Goal: Transaction & Acquisition: Purchase product/service

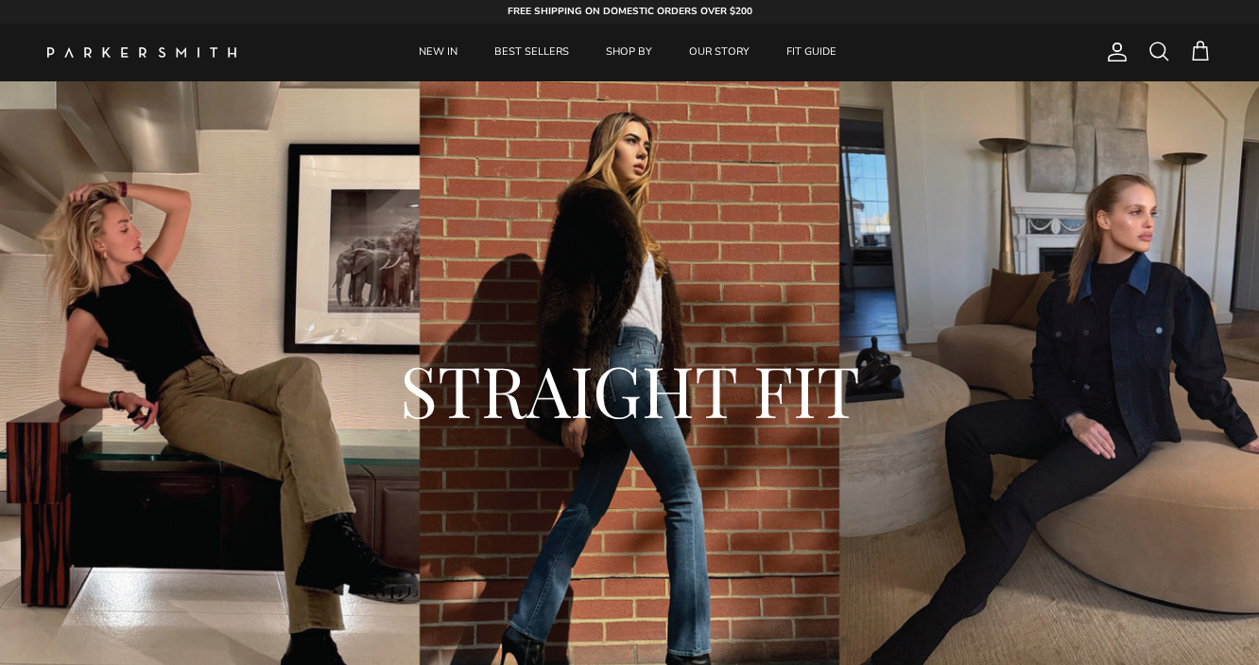
click at [622, 418] on h2 "STRAIGHT FIT" at bounding box center [629, 389] width 1051 height 91
click at [332, 458] on div "STRAIGHT FIT" at bounding box center [630, 395] width 1184 height 235
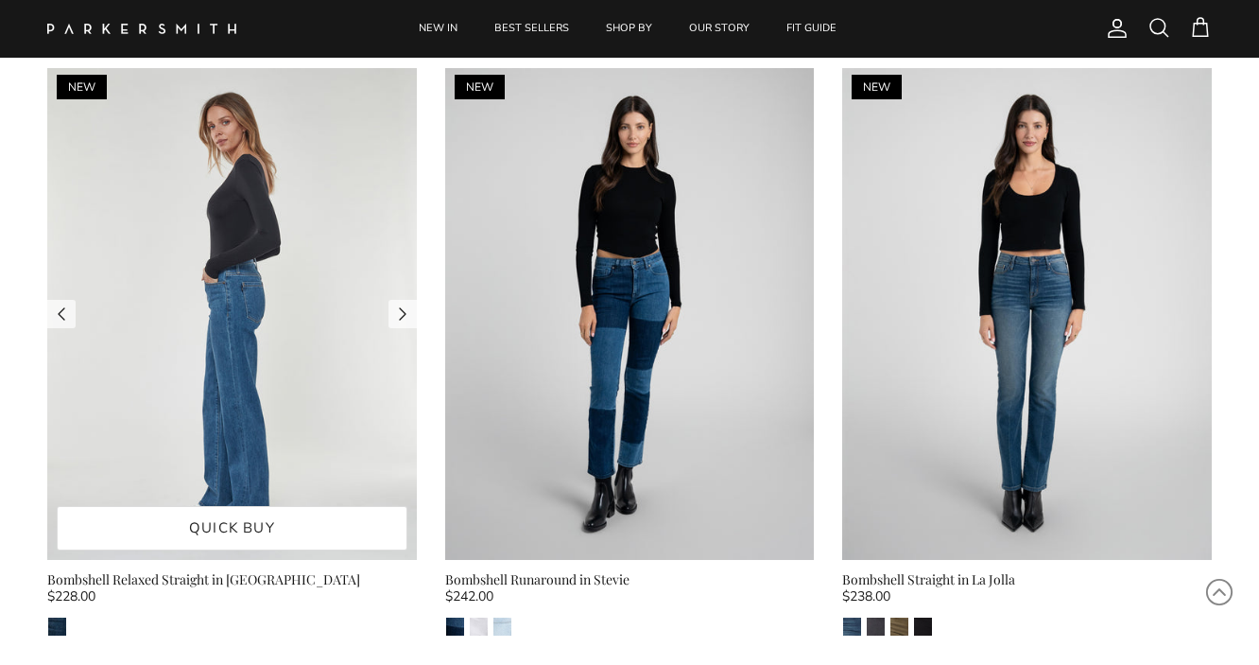
scroll to position [2605, 0]
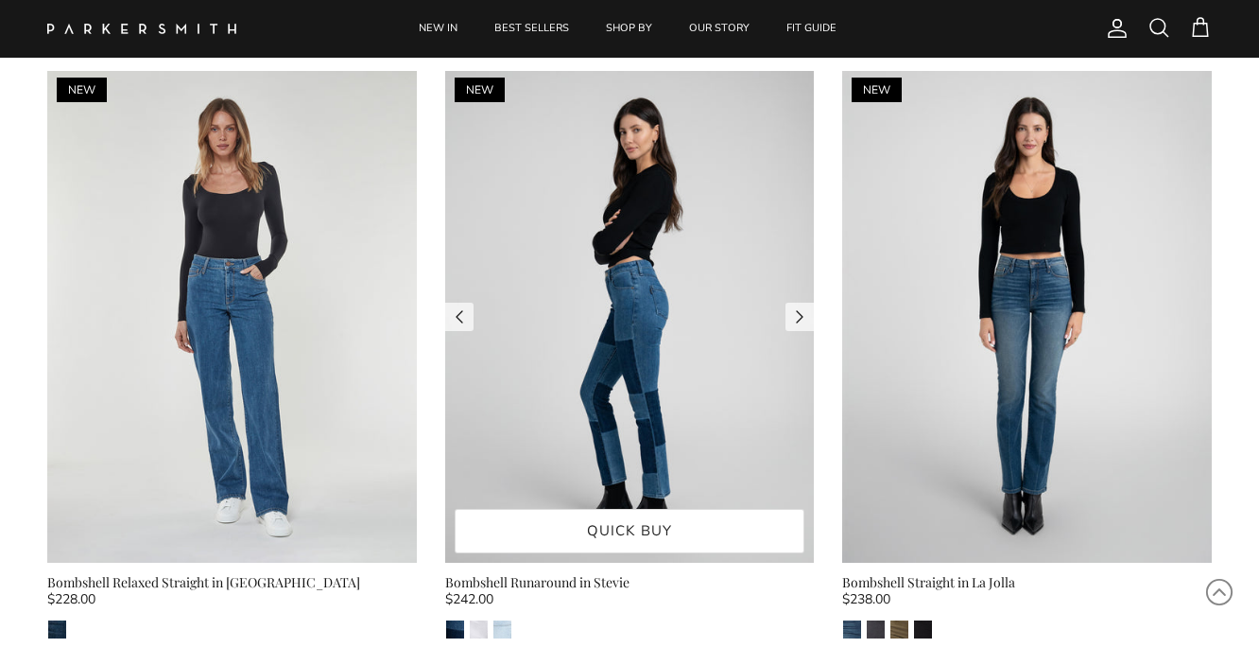
click at [696, 347] on img at bounding box center [630, 316] width 370 height 493
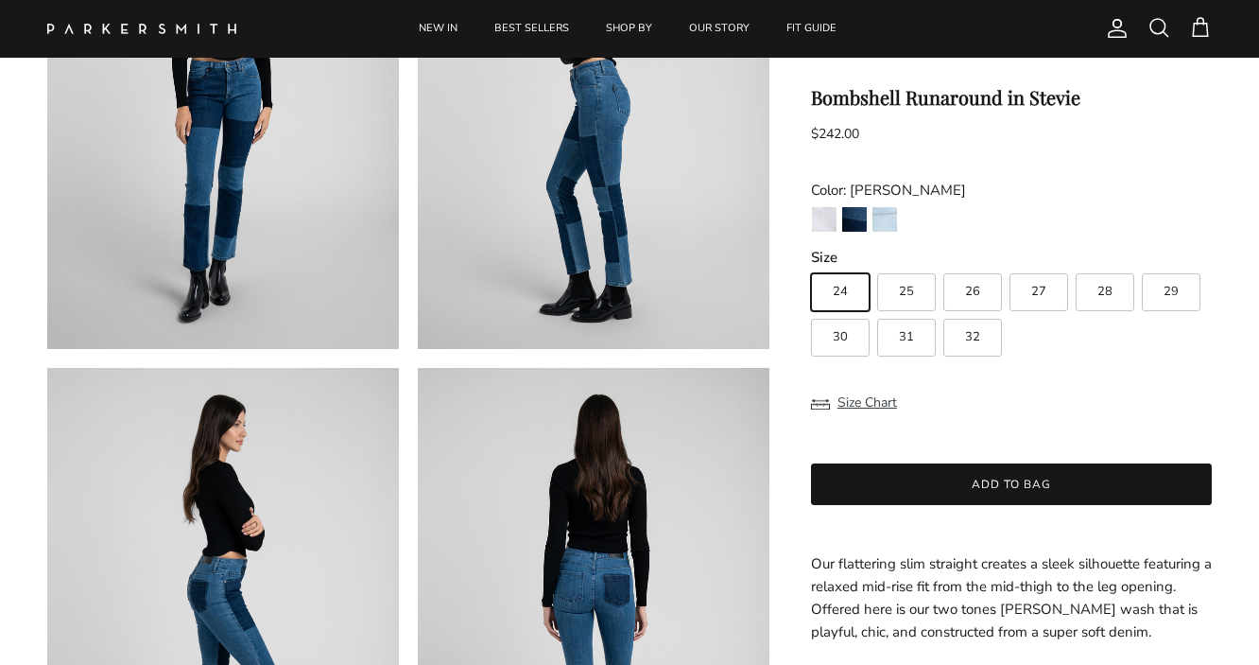
scroll to position [284, 0]
click at [291, 511] on img at bounding box center [223, 600] width 352 height 469
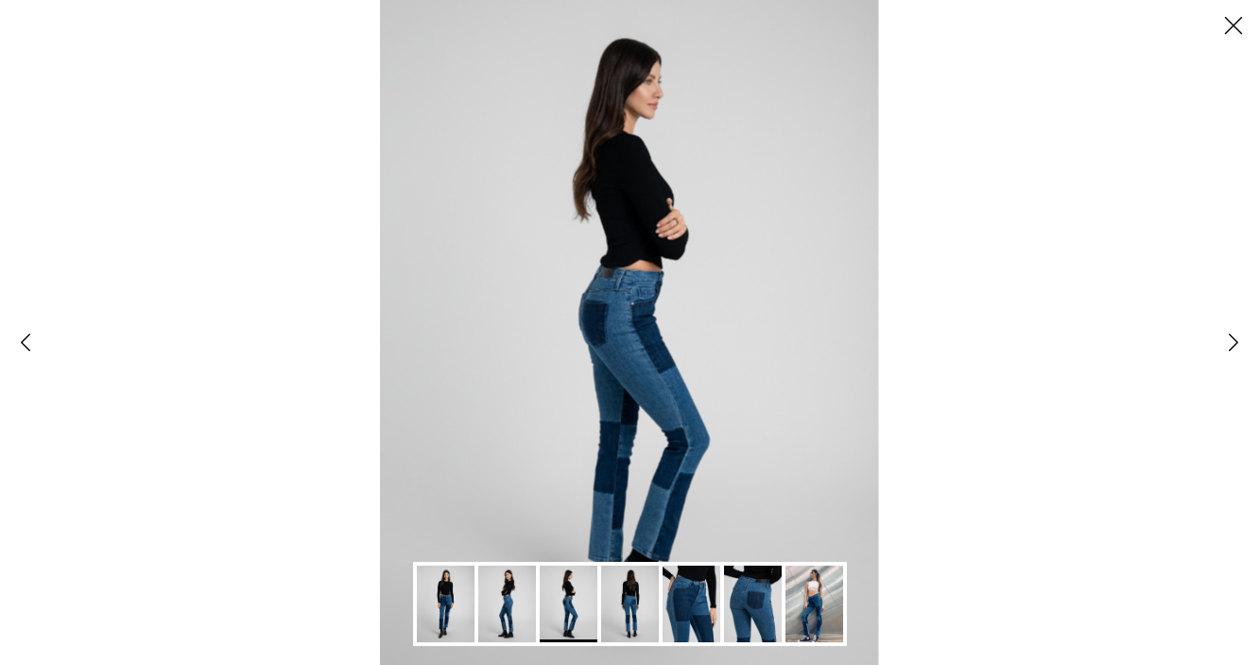
click at [747, 587] on img "Gallery Viewer" at bounding box center [753, 603] width 58 height 77
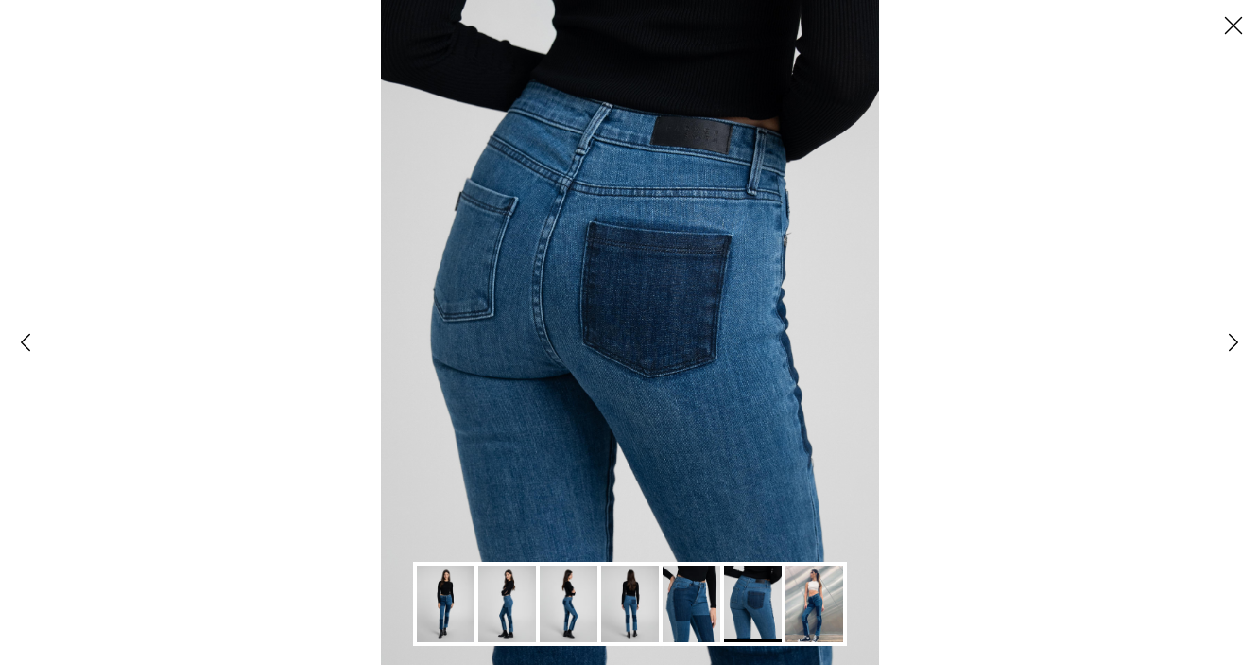
click at [693, 602] on img "Gallery Viewer" at bounding box center [692, 603] width 58 height 77
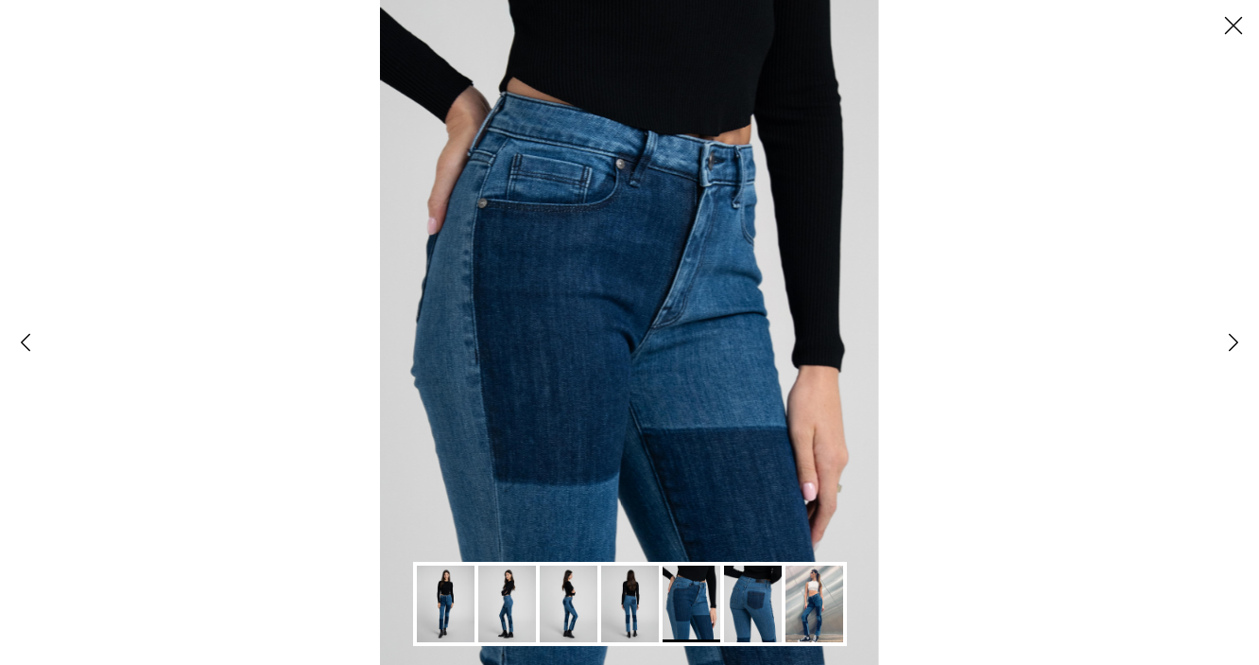
click at [618, 618] on img "Gallery Viewer" at bounding box center [630, 603] width 58 height 77
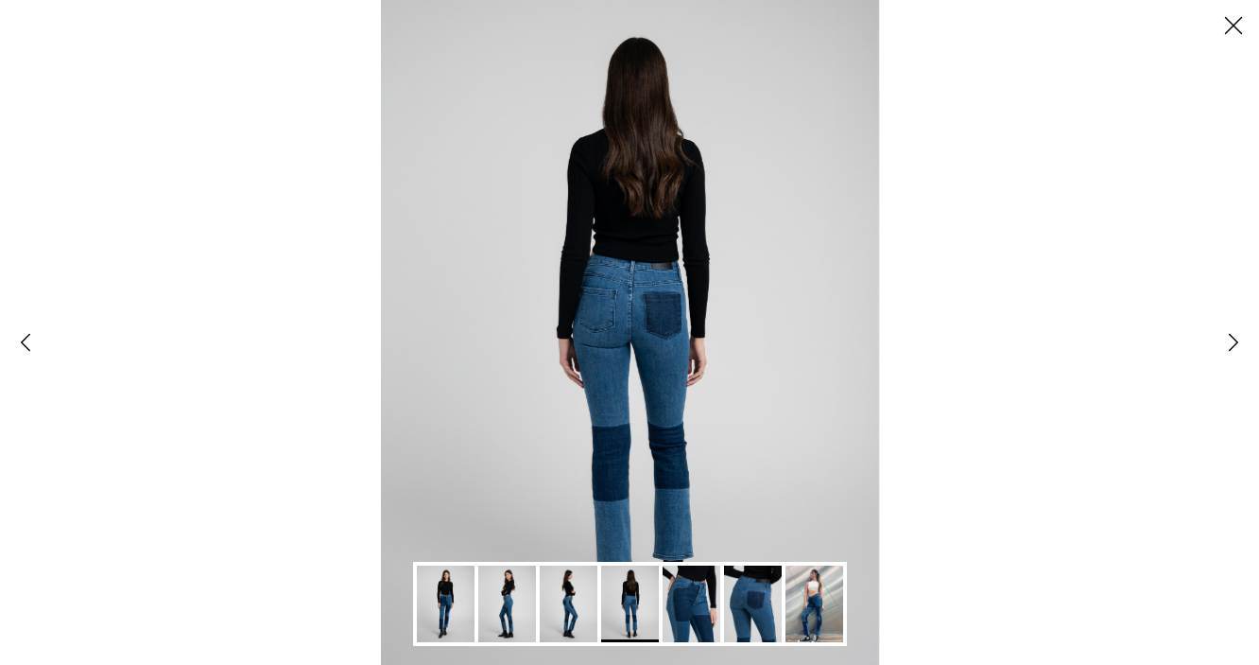
click at [574, 606] on img "Gallery Viewer" at bounding box center [569, 603] width 58 height 77
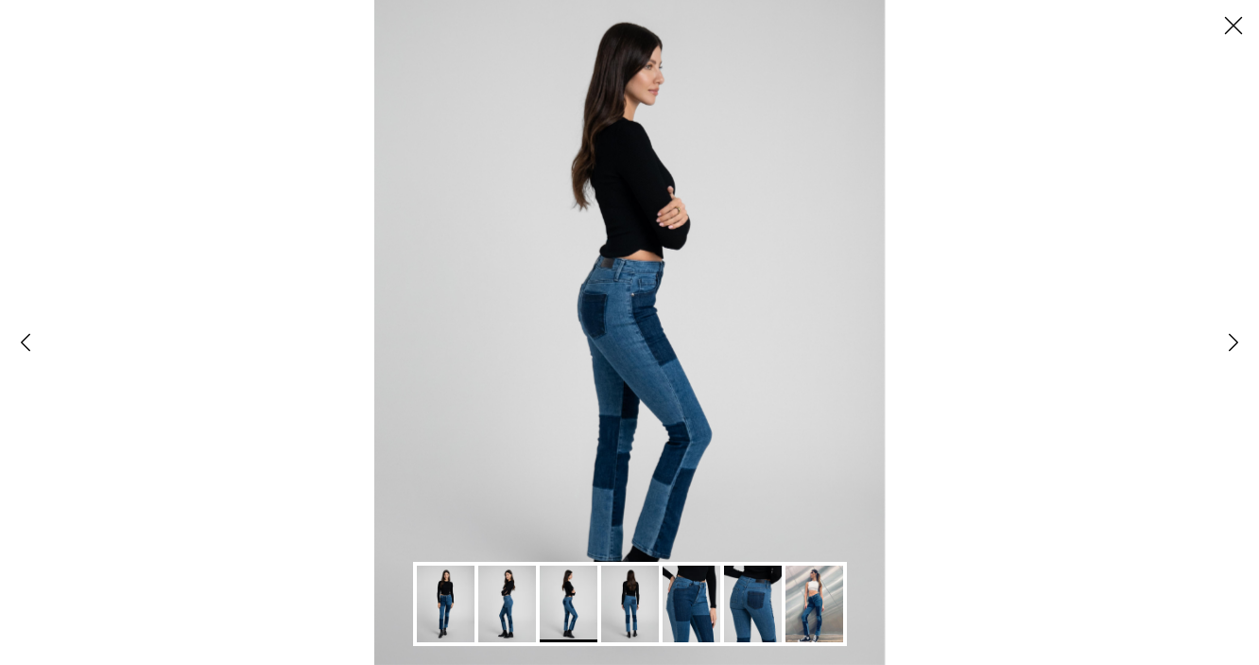
click at [509, 606] on img "Gallery Viewer" at bounding box center [507, 603] width 58 height 77
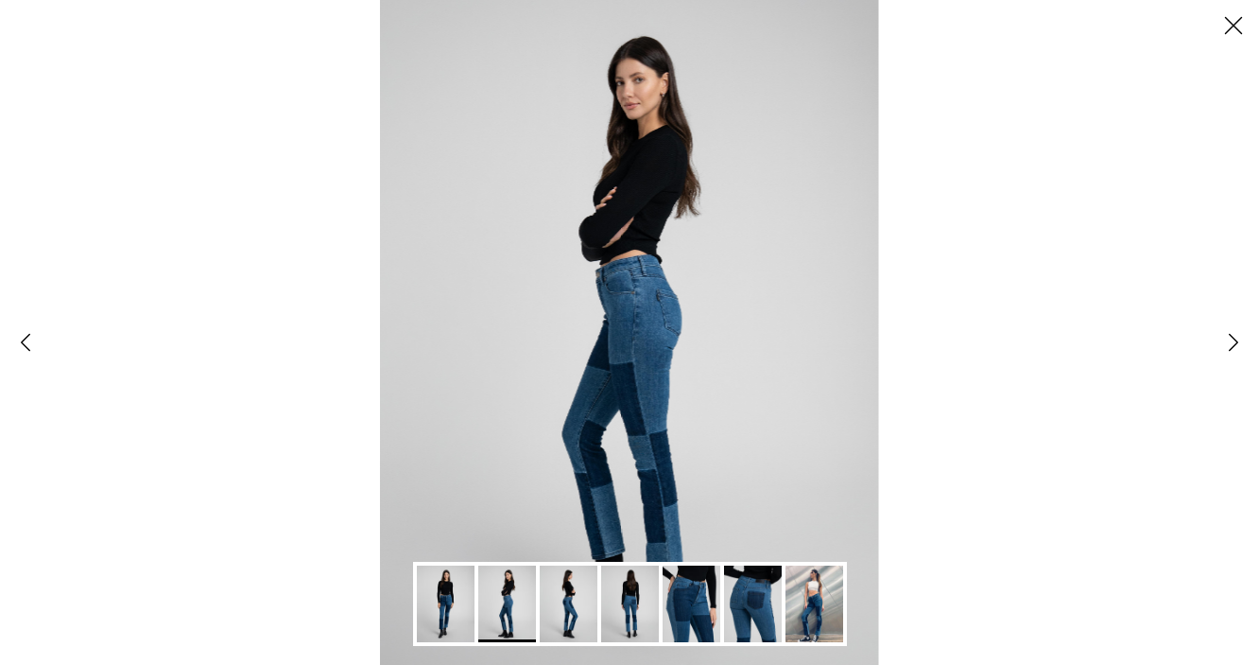
click at [1238, 23] on button "Close" at bounding box center [1233, 25] width 51 height 51
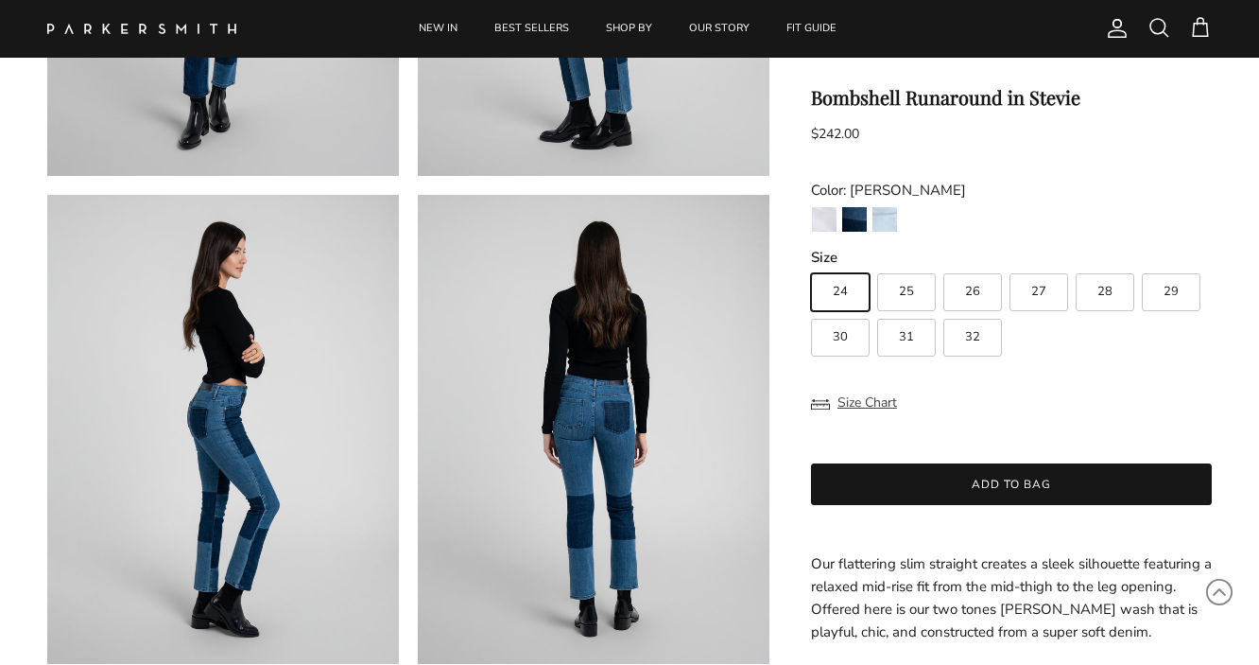
scroll to position [434, 0]
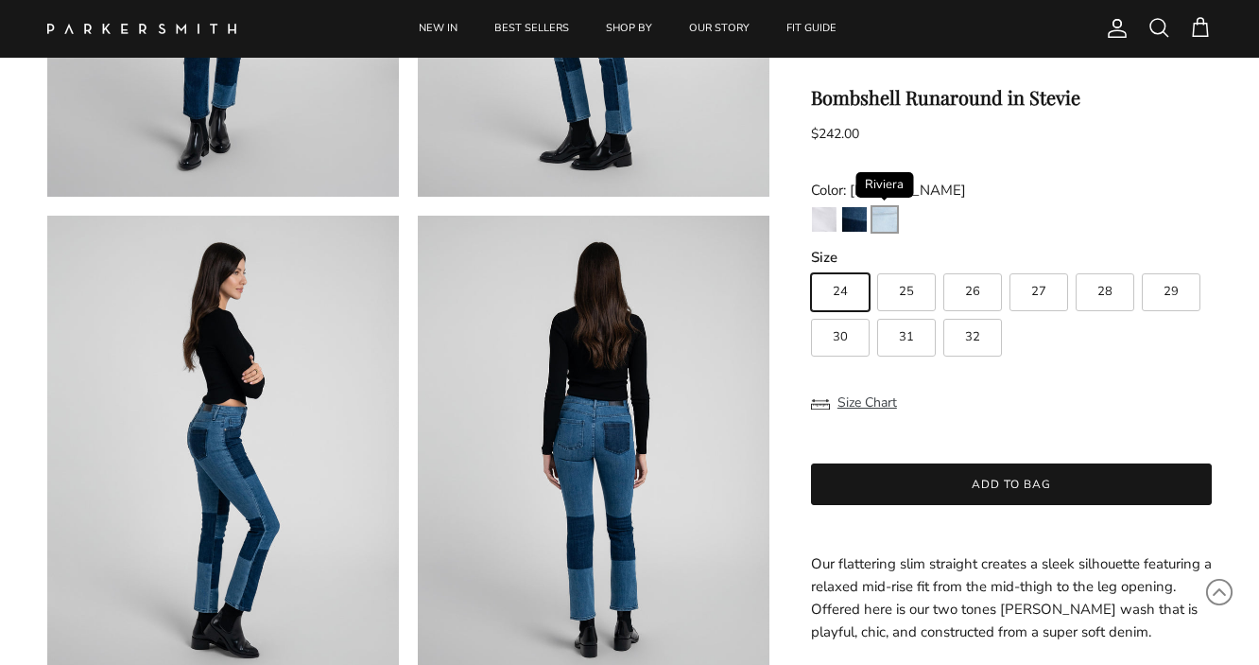
click at [889, 219] on img "Riviera" at bounding box center [885, 219] width 25 height 25
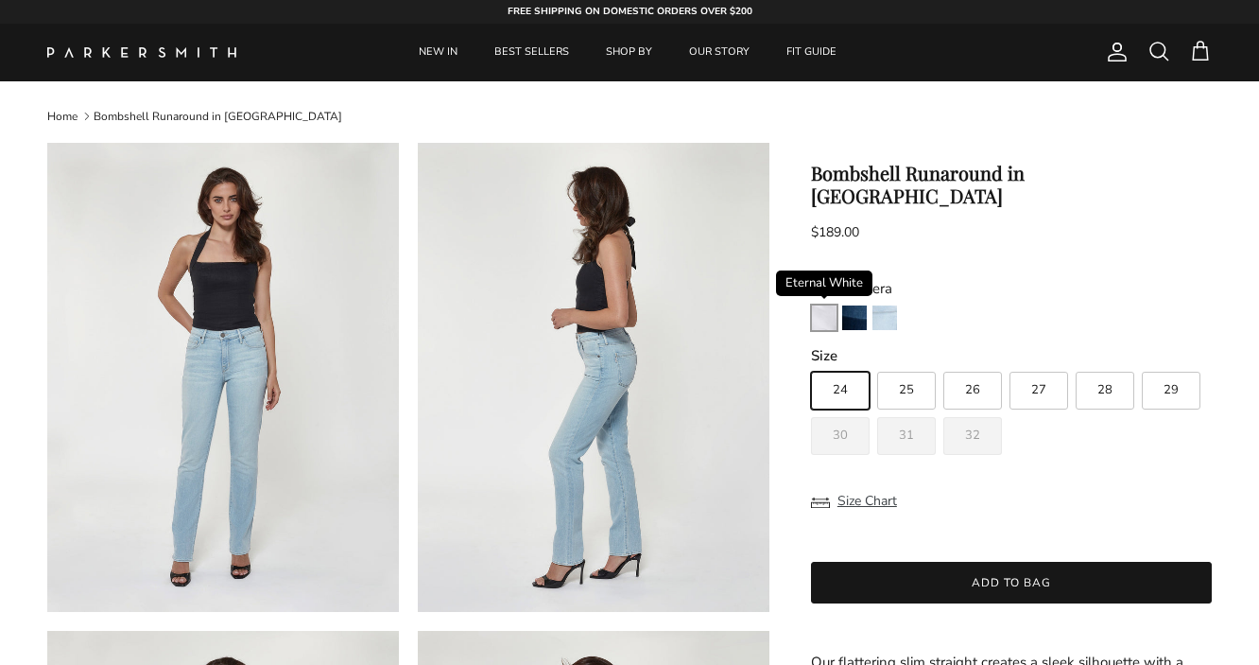
click at [830, 305] on img "Eternal White" at bounding box center [824, 317] width 25 height 25
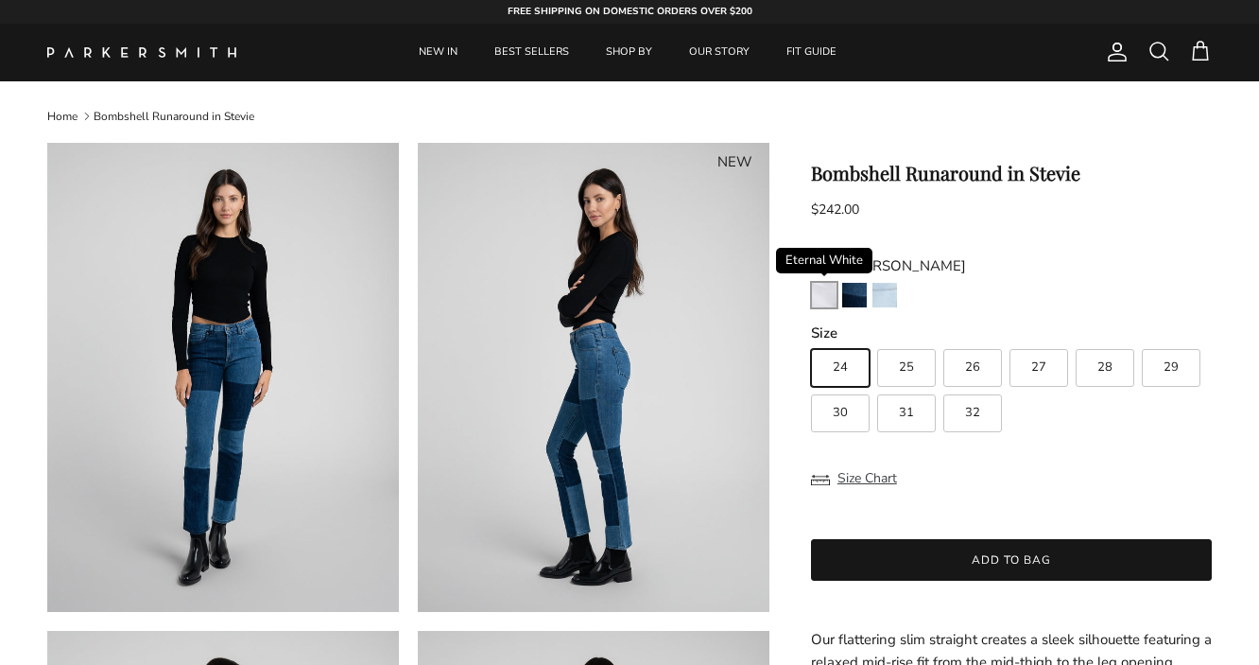
click at [823, 298] on img "Eternal White" at bounding box center [824, 295] width 25 height 25
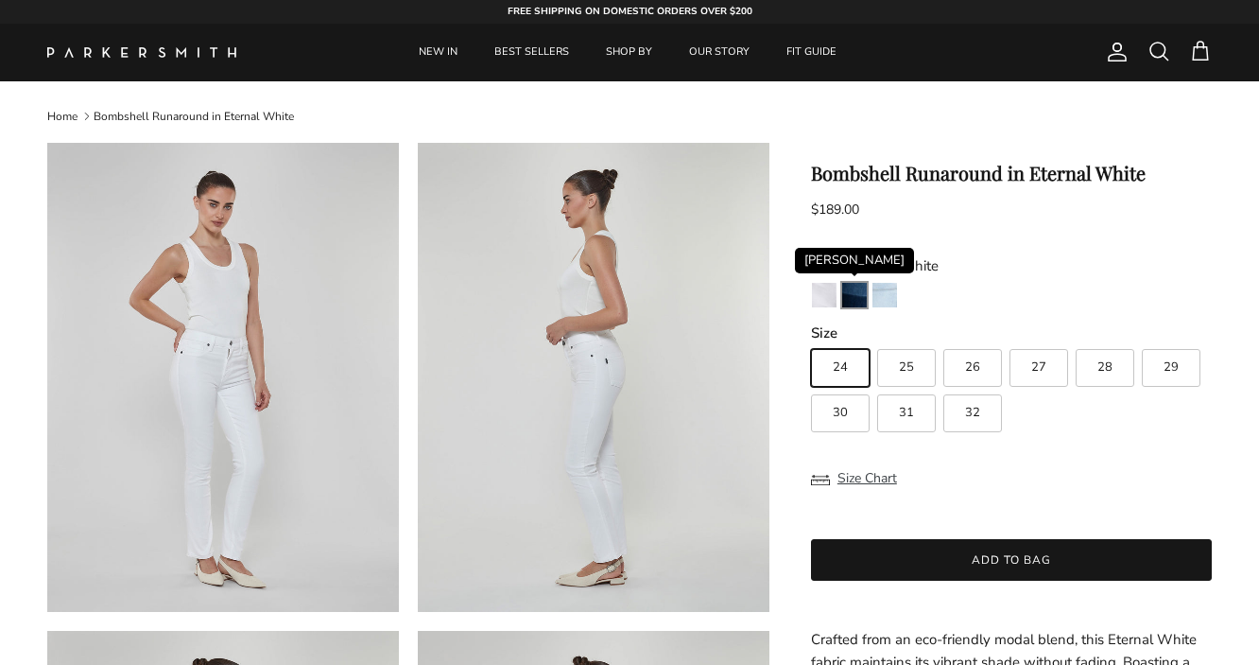
click at [858, 294] on img "Stevie" at bounding box center [854, 295] width 25 height 25
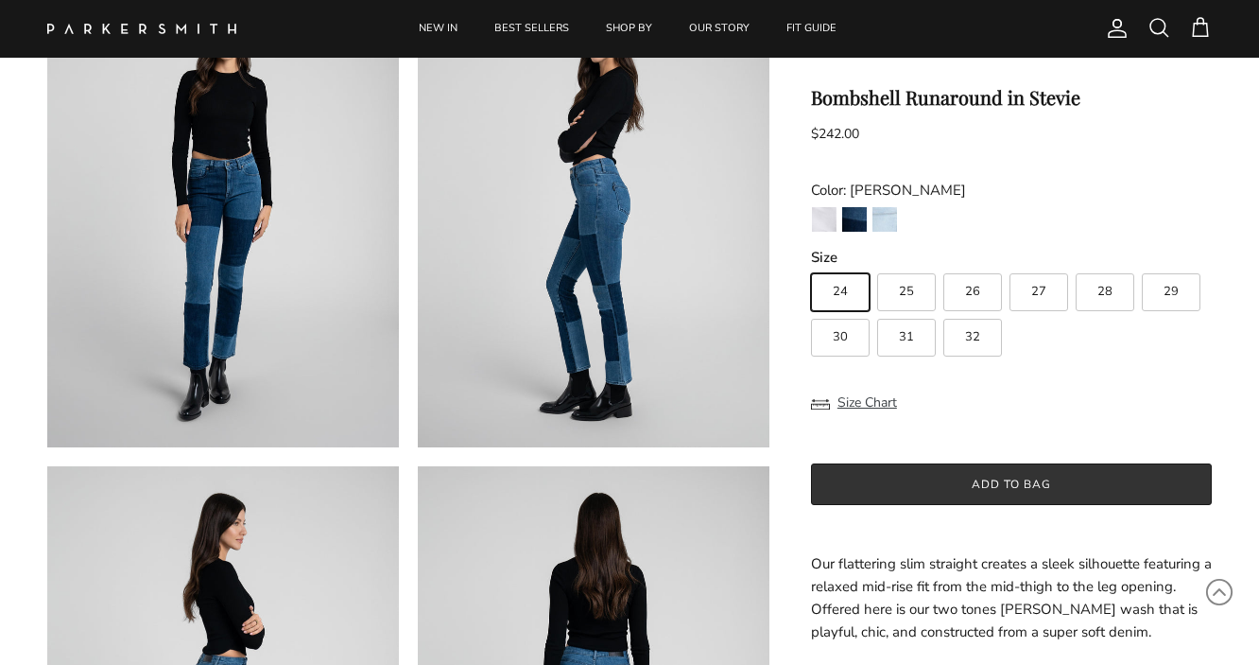
scroll to position [182, 0]
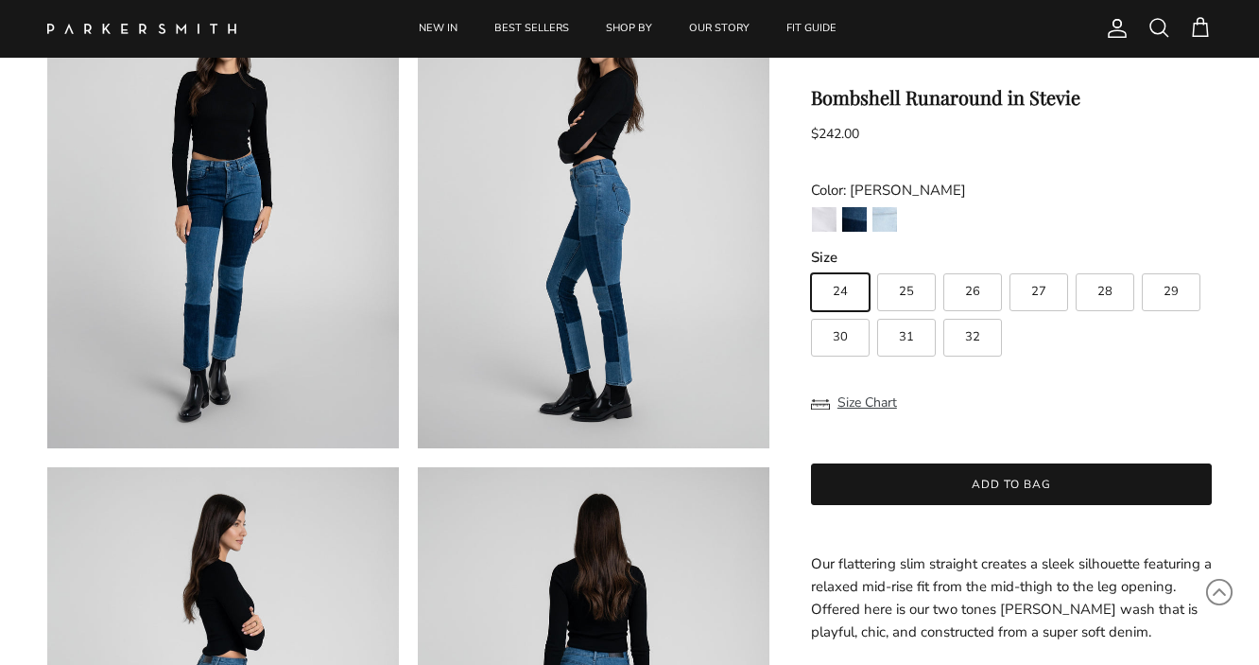
click at [981, 337] on label "32" at bounding box center [973, 338] width 59 height 38
click at [811, 266] on input "32" at bounding box center [810, 265] width 1 height 1
radio input "true"
